Goal: Task Accomplishment & Management: Complete application form

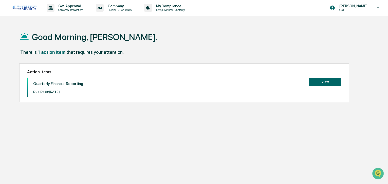
click at [320, 83] on button "View" at bounding box center [325, 82] width 32 height 9
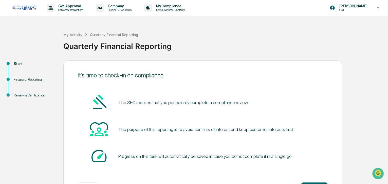
scroll to position [20, 0]
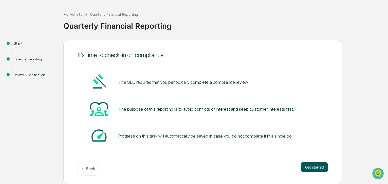
click at [316, 170] on button "Get started" at bounding box center [314, 167] width 27 height 10
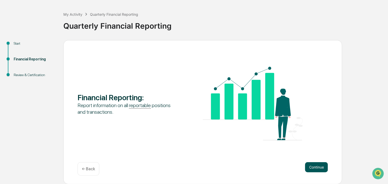
click at [314, 172] on button "Continue" at bounding box center [316, 167] width 23 height 10
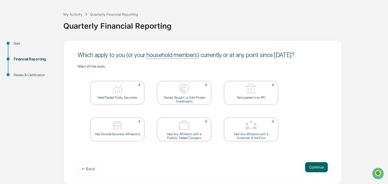
click at [314, 171] on button "Continue" at bounding box center [316, 167] width 23 height 10
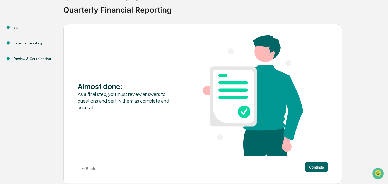
click at [85, 171] on p "← Back" at bounding box center [88, 168] width 13 height 5
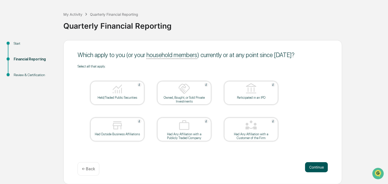
click at [315, 165] on button "Continue" at bounding box center [316, 167] width 23 height 10
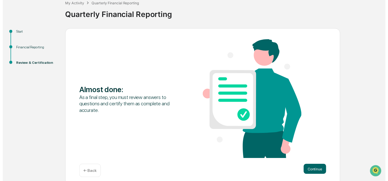
scroll to position [36, 0]
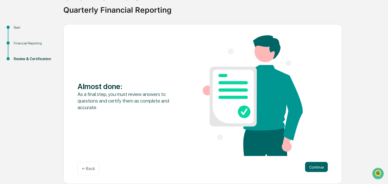
click at [82, 170] on p "← Back" at bounding box center [88, 168] width 13 height 5
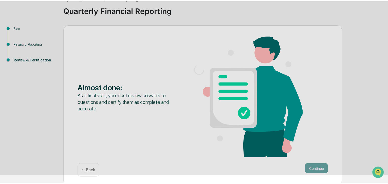
scroll to position [20, 0]
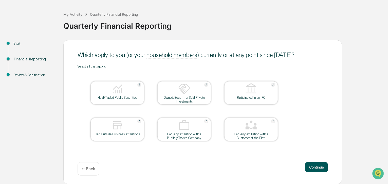
click at [313, 166] on button "Continue" at bounding box center [316, 167] width 23 height 10
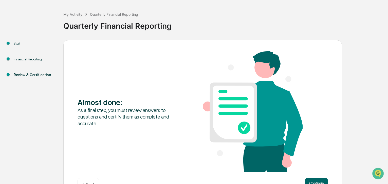
scroll to position [36, 0]
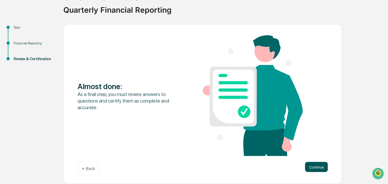
click at [312, 165] on button "Continue" at bounding box center [316, 167] width 23 height 10
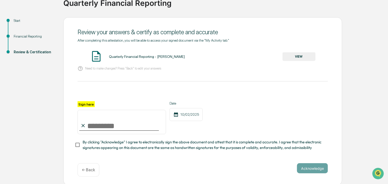
scroll to position [46, 0]
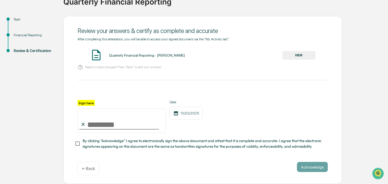
click at [114, 124] on input "Sign here" at bounding box center [122, 120] width 88 height 24
type input "**********"
click at [74, 141] on div "**********" at bounding box center [202, 100] width 279 height 168
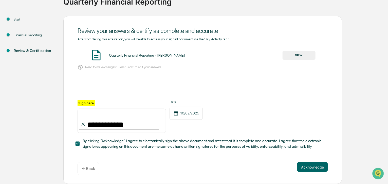
click at [302, 52] on button "VIEW" at bounding box center [299, 55] width 33 height 9
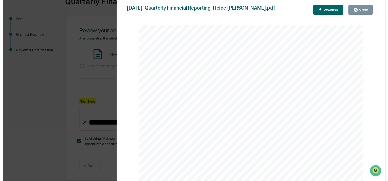
scroll to position [335, 0]
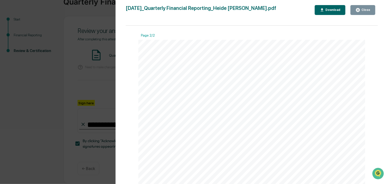
click at [360, 11] on icon "button" at bounding box center [358, 10] width 4 height 4
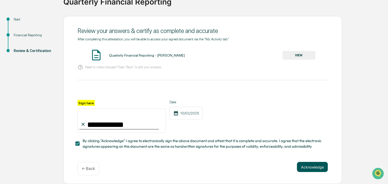
click at [307, 165] on button "Acknowledge" at bounding box center [312, 167] width 31 height 10
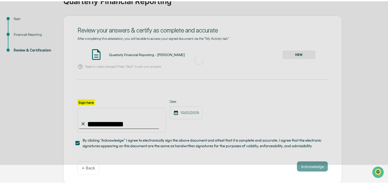
scroll to position [20, 0]
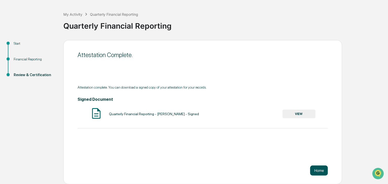
click at [313, 166] on button "Home" at bounding box center [319, 170] width 18 height 10
